Goal: Information Seeking & Learning: Learn about a topic

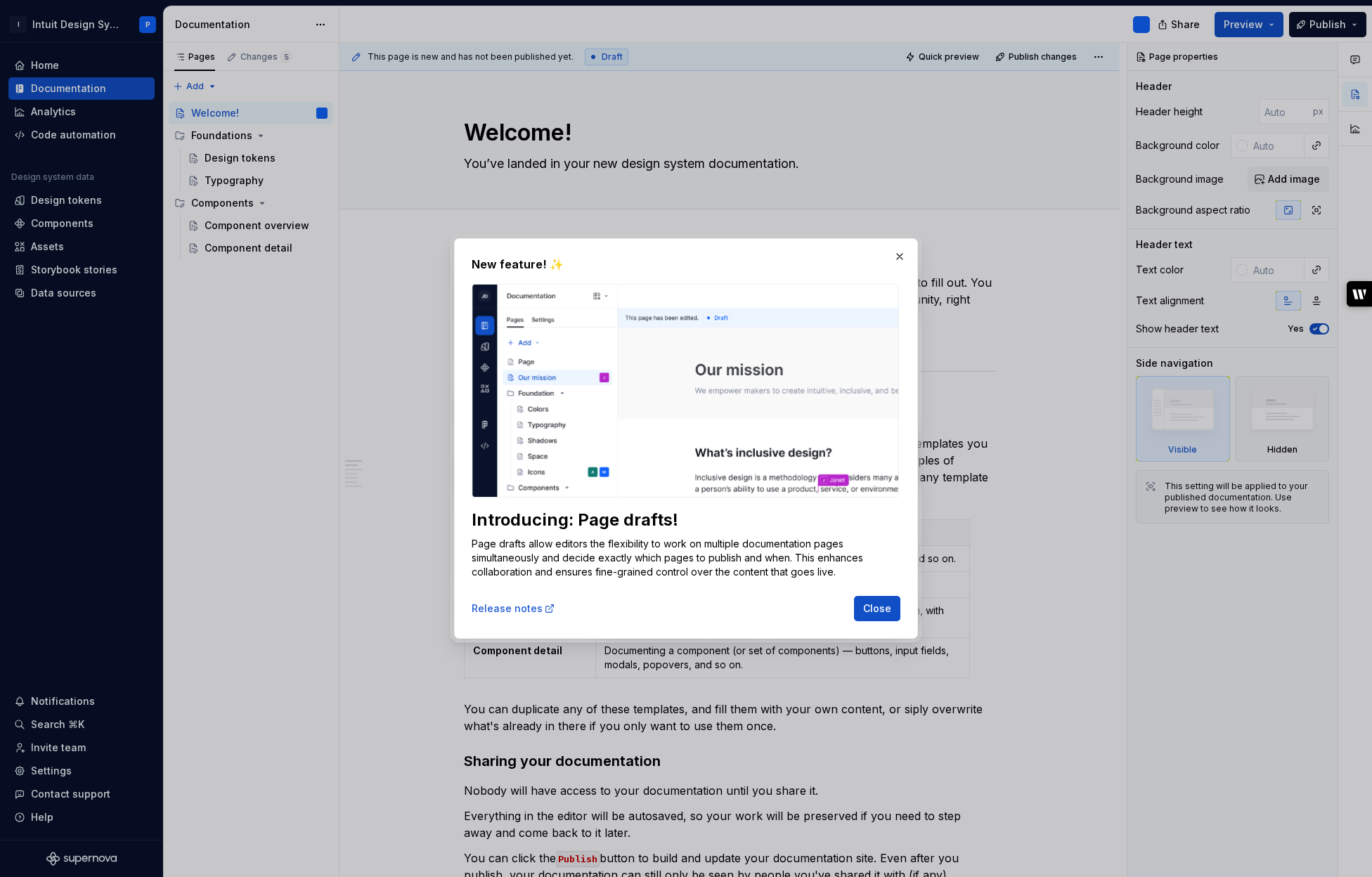
click at [880, 607] on span "Close" at bounding box center [877, 609] width 28 height 14
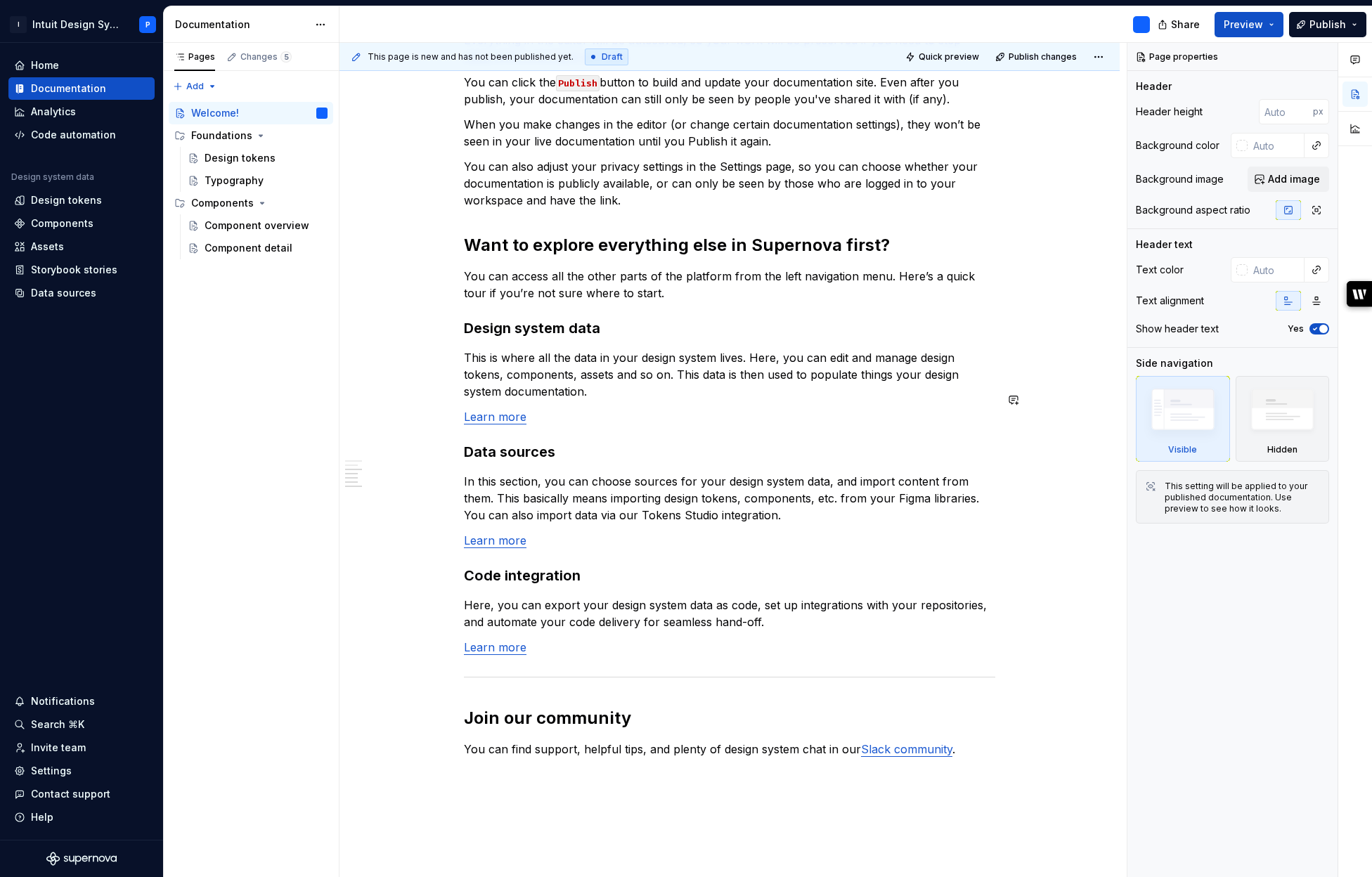
scroll to position [778, 0]
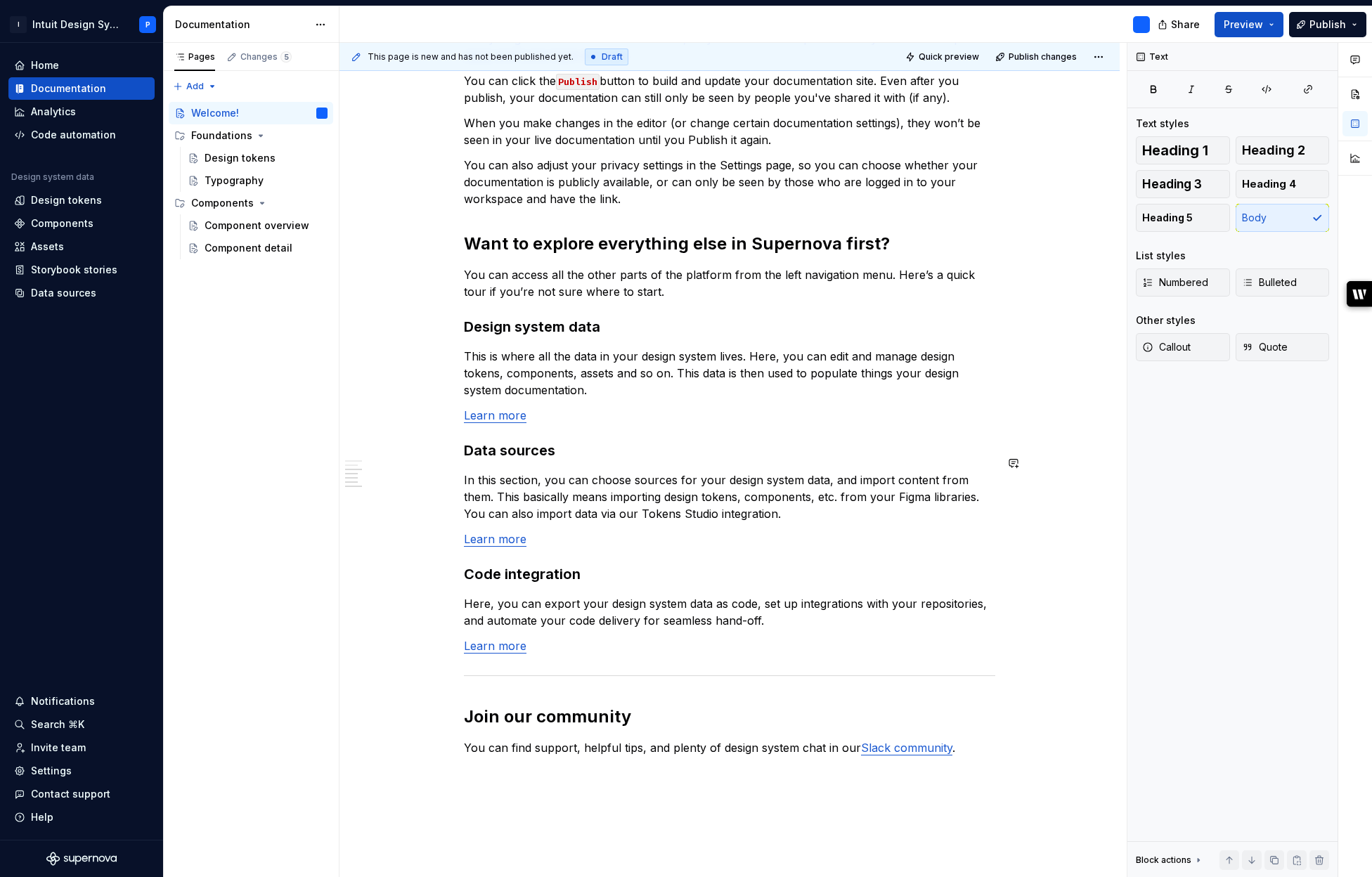
click at [615, 453] on div "In case you're not too sure where to begin, we've provided some templates for y…" at bounding box center [729, 152] width 531 height 1310
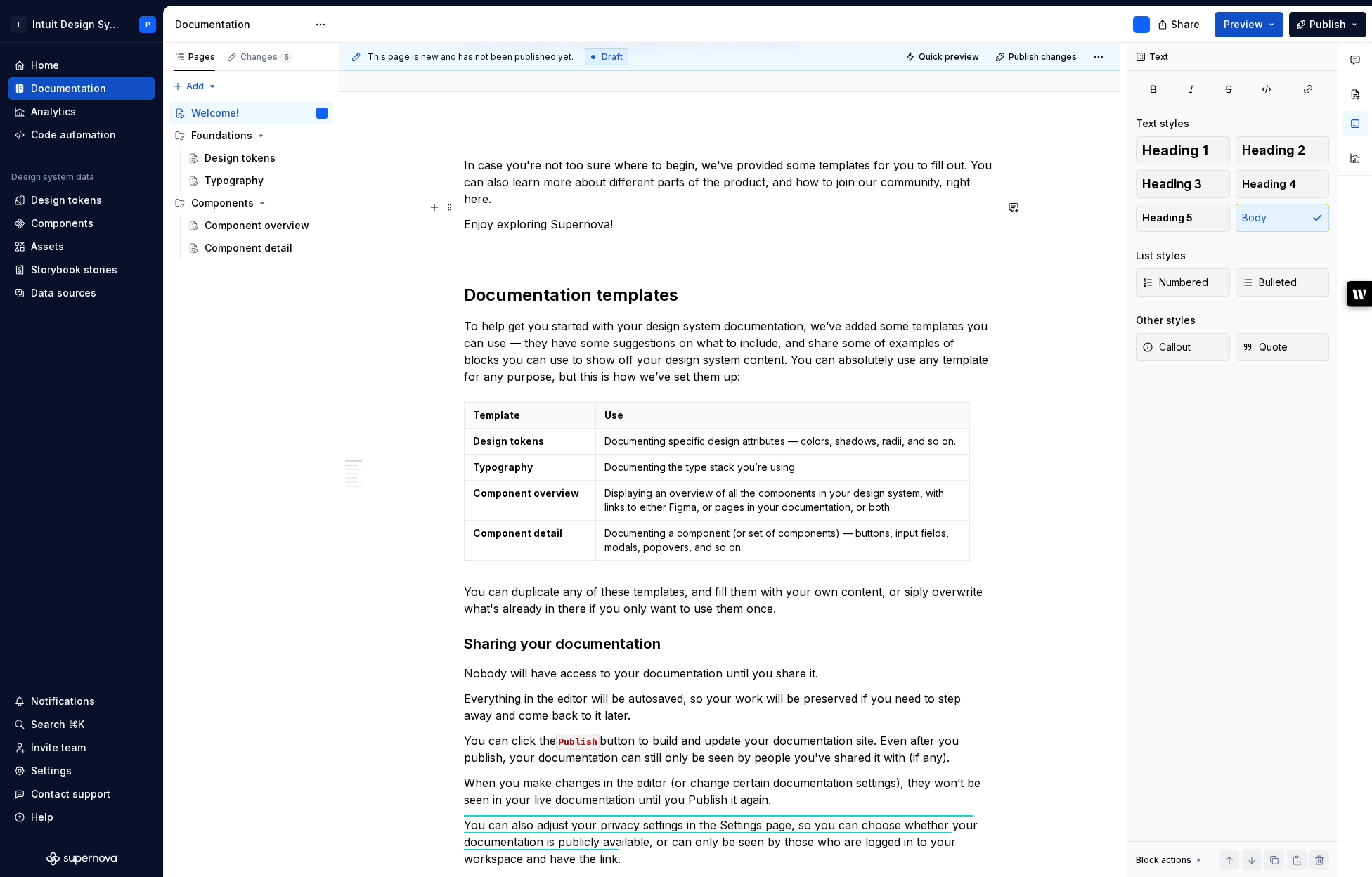
scroll to position [0, 0]
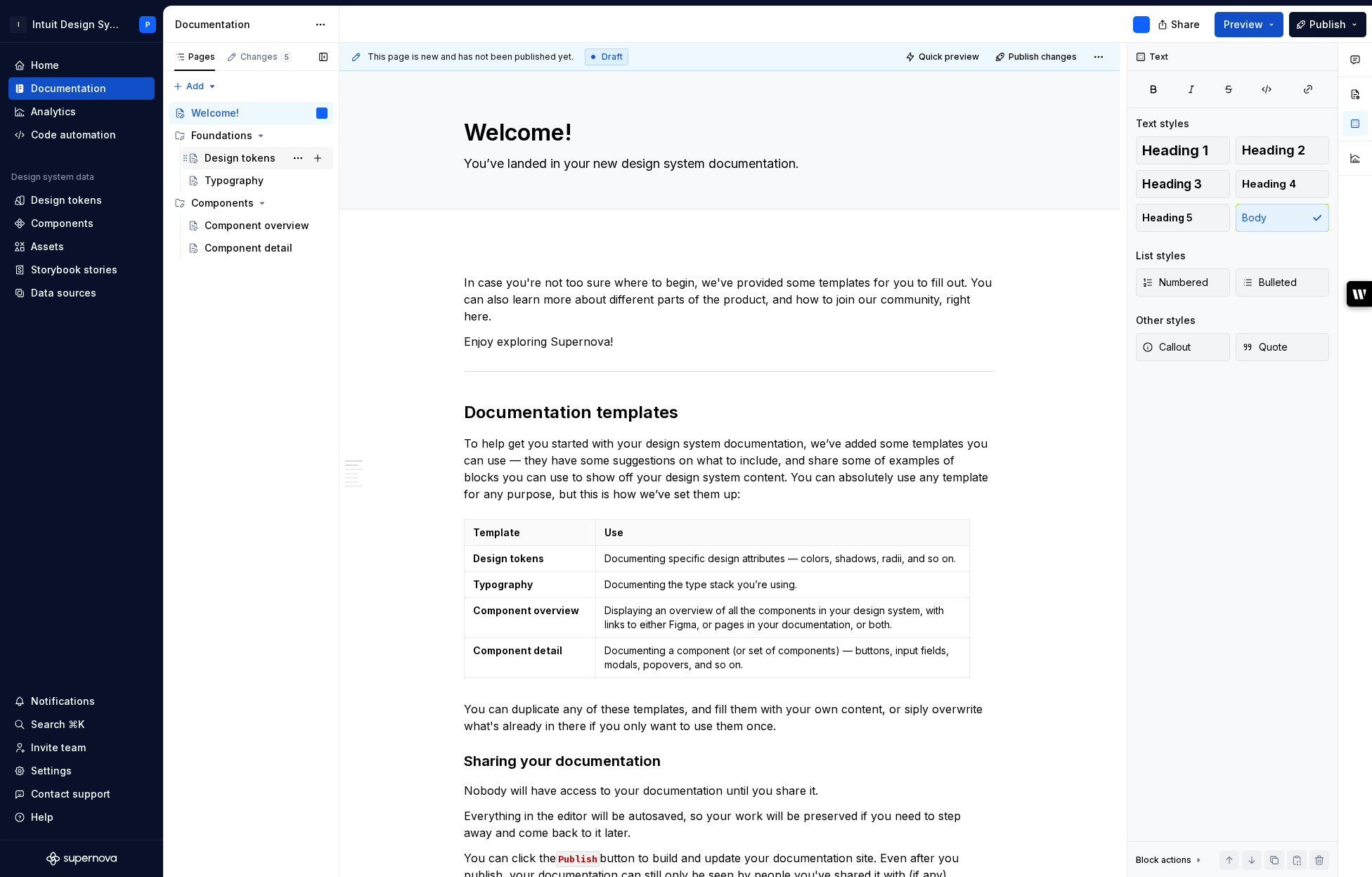
click at [219, 162] on div "Design tokens" at bounding box center [240, 158] width 71 height 14
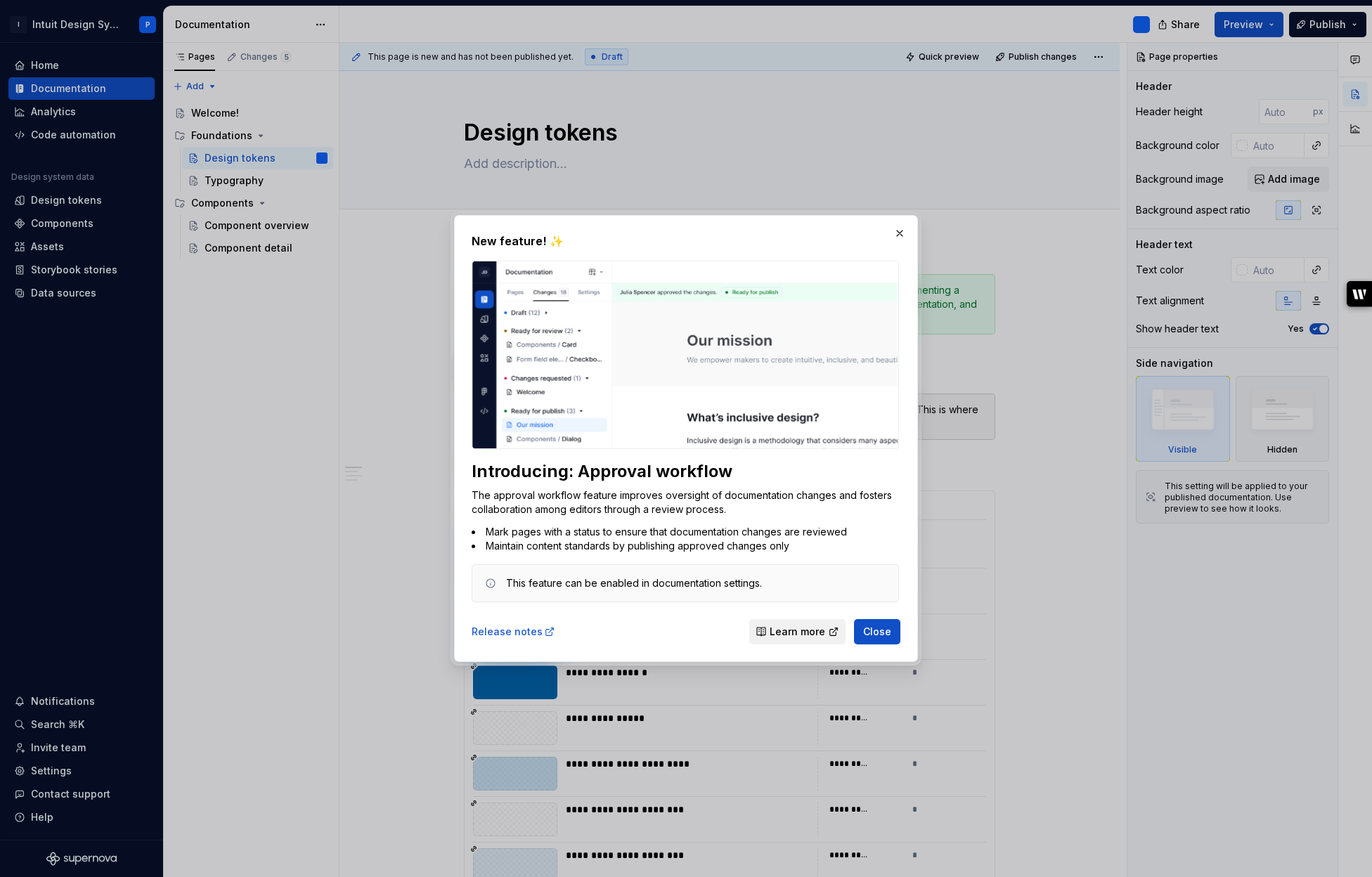
click at [813, 631] on span "Learn more" at bounding box center [797, 632] width 56 height 14
click at [892, 634] on button "Close" at bounding box center [877, 632] width 46 height 26
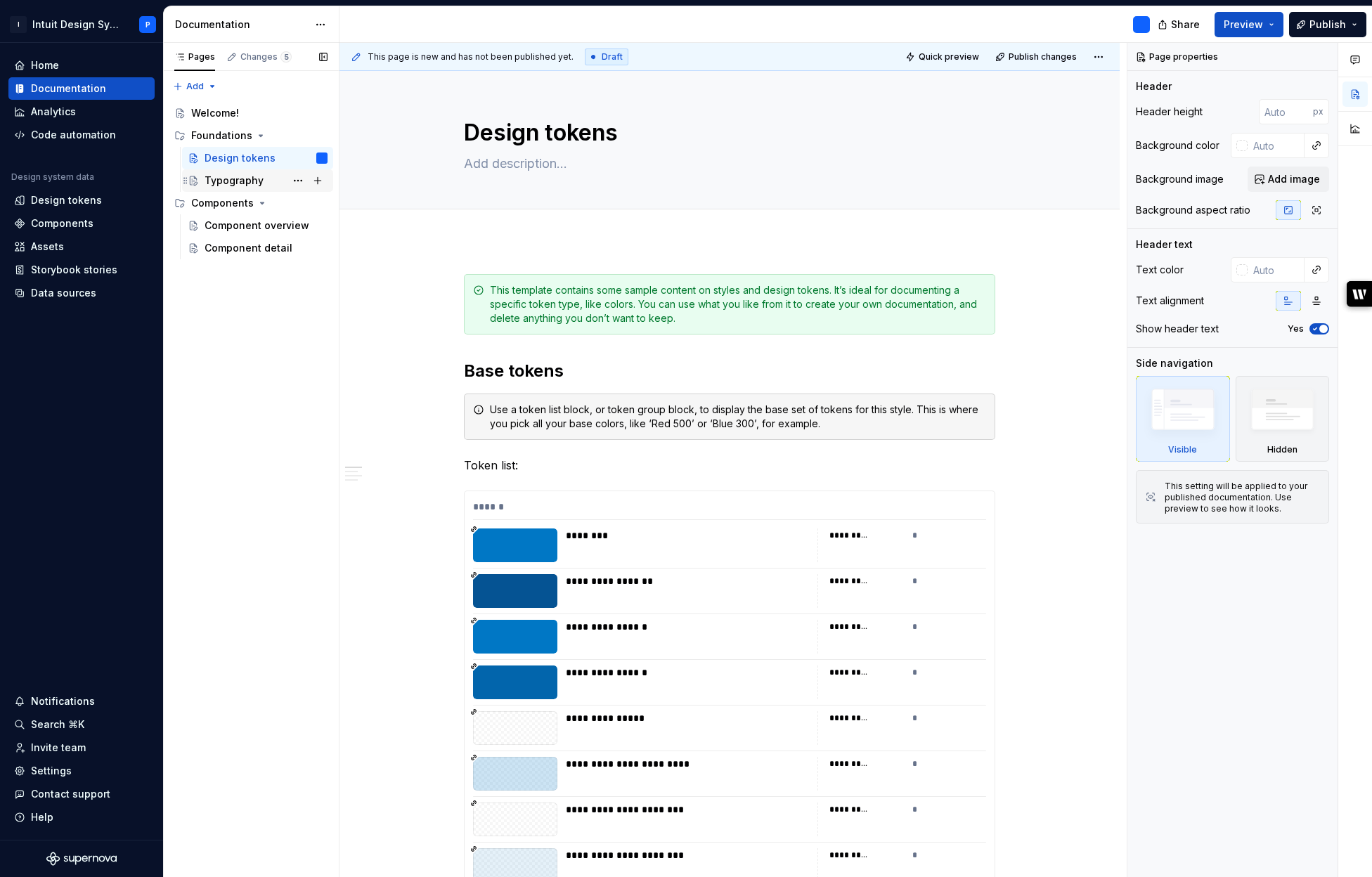
click at [197, 189] on div "Typography" at bounding box center [257, 180] width 140 height 20
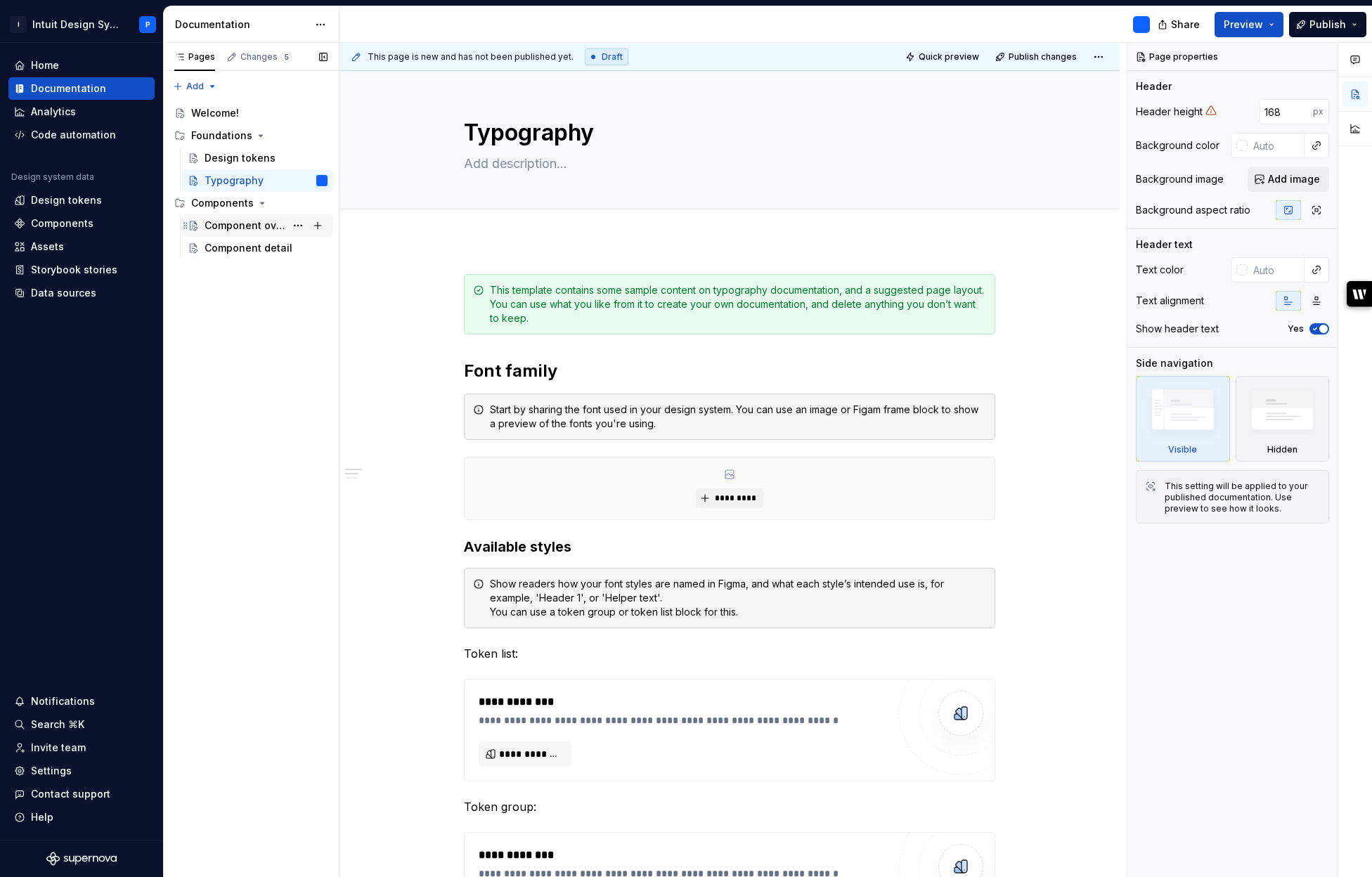
click at [259, 226] on div "Component overview" at bounding box center [245, 225] width 81 height 14
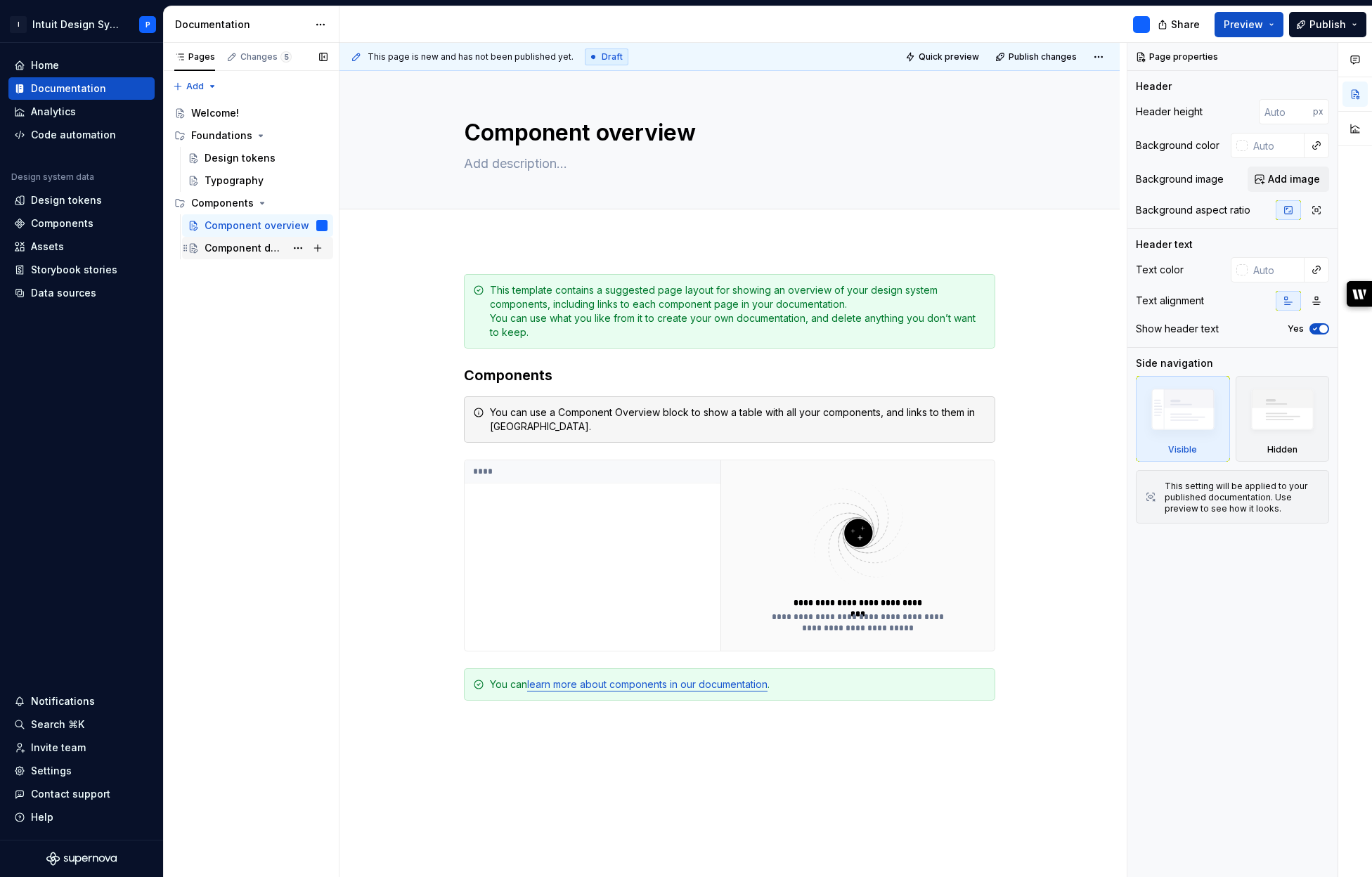
click at [238, 255] on div "Component detail" at bounding box center [267, 248] width 123 height 20
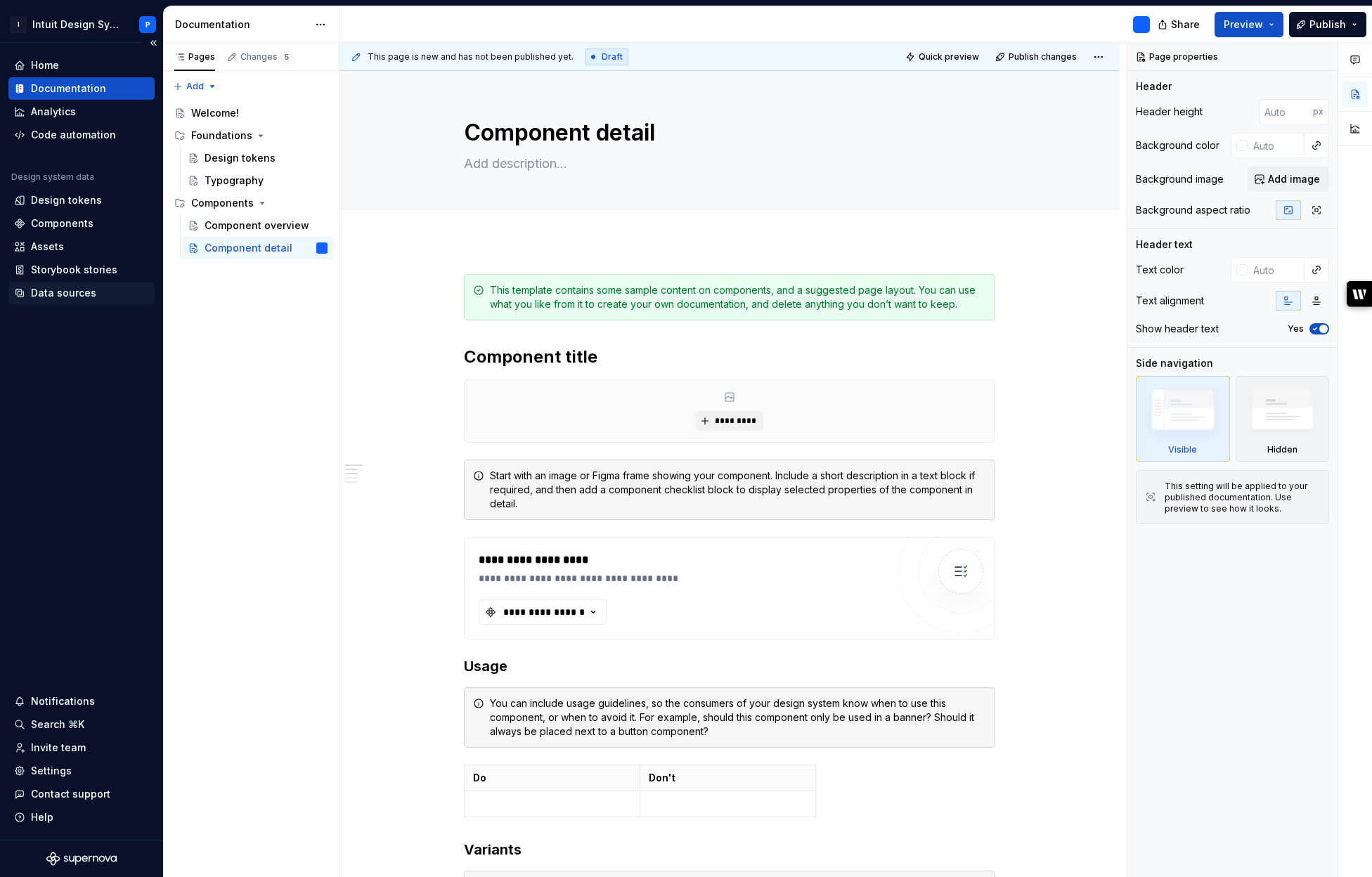
type textarea "*"
